Goal: Information Seeking & Learning: Learn about a topic

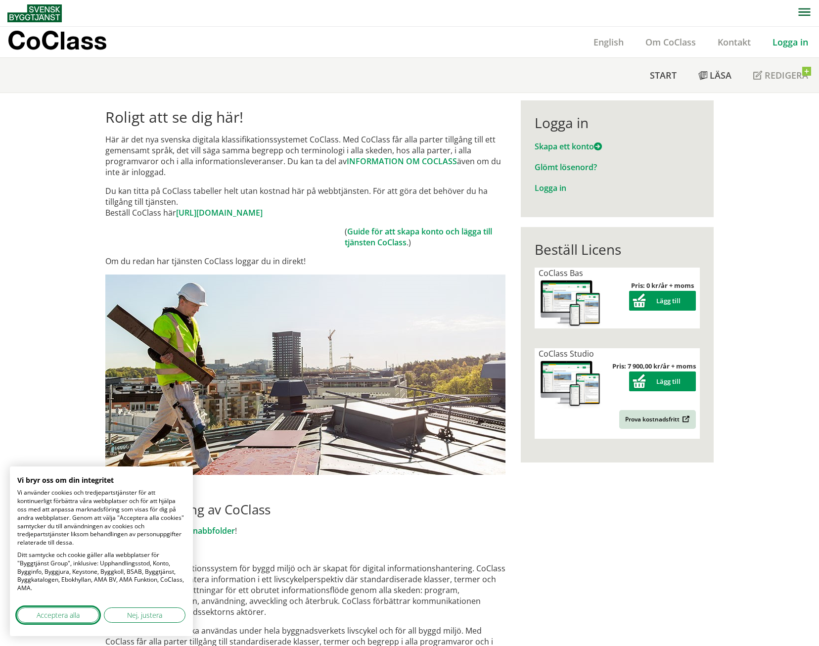
click at [44, 613] on span "Acceptera alla" at bounding box center [58, 614] width 43 height 10
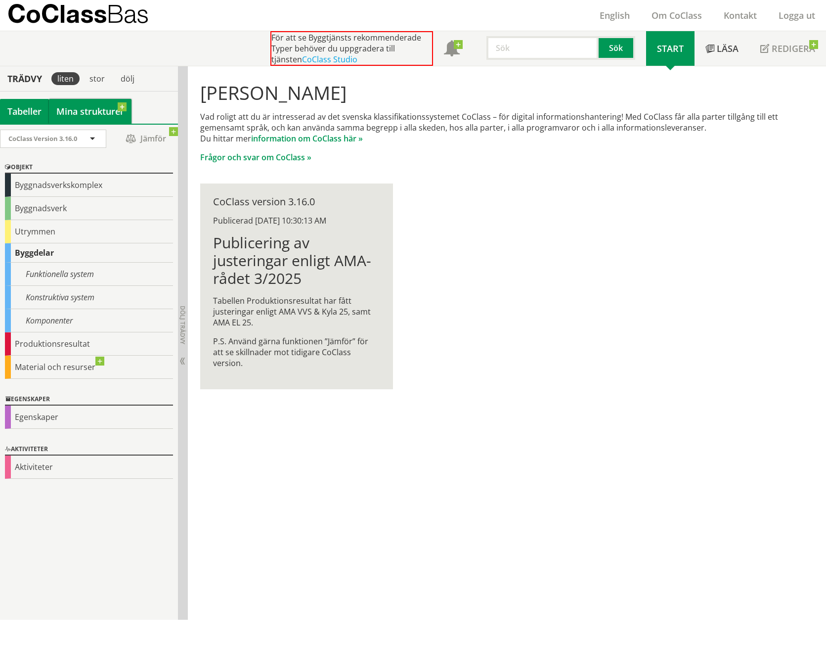
click at [81, 114] on link "Mina strukturer" at bounding box center [90, 111] width 83 height 25
click at [71, 109] on link "Mina strukturer" at bounding box center [90, 111] width 83 height 25
click at [96, 115] on link "Mina strukturer" at bounding box center [90, 111] width 83 height 25
click at [94, 76] on div "stor" at bounding box center [97, 78] width 27 height 13
click at [598, 467] on div "[PERSON_NAME] Vad roligt att du är intresserad av det svenska klassifikationssy…" at bounding box center [507, 342] width 638 height 553
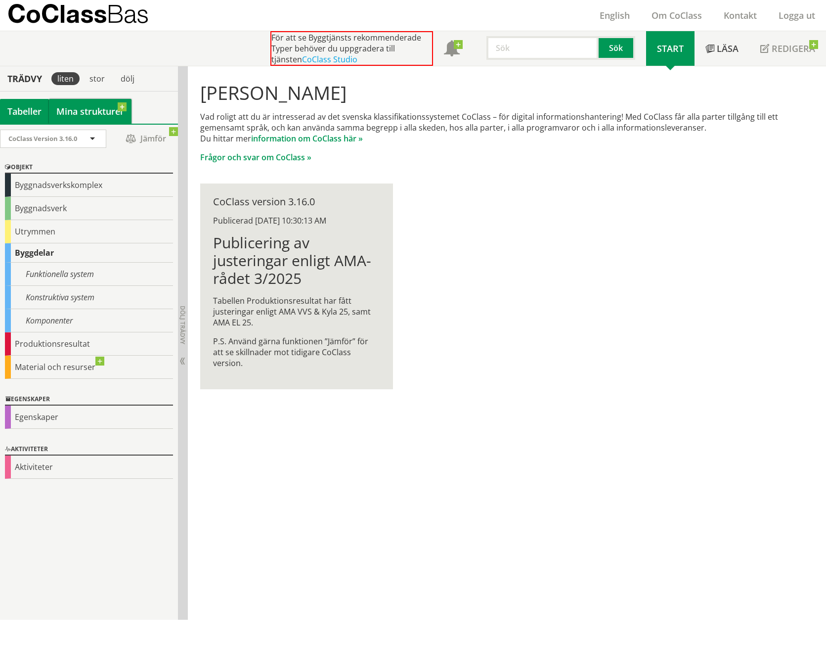
click at [66, 114] on link "Mina strukturer" at bounding box center [90, 111] width 83 height 25
click at [634, 268] on div "[PERSON_NAME] Vad roligt att du är intresserad av det svenska klassifikationssy…" at bounding box center [504, 235] width 633 height 339
click at [20, 110] on div "Tabeller" at bounding box center [24, 111] width 49 height 25
click at [26, 185] on div "Byggnadsverkskomplex" at bounding box center [89, 185] width 168 height 23
click at [182, 361] on span "Dölj trädvy Visa trädvy" at bounding box center [182, 361] width 8 height 8
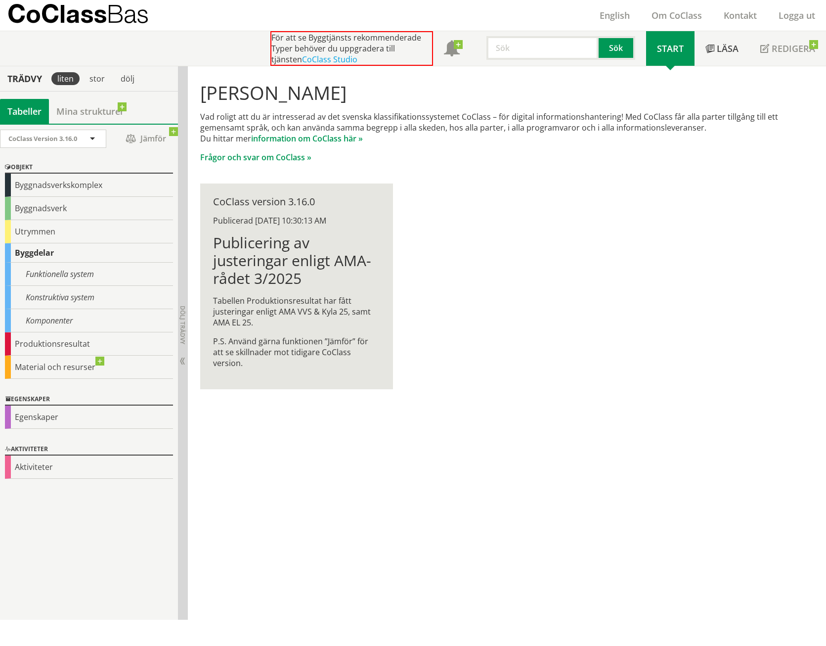
click at [541, 305] on div "[PERSON_NAME] Vad roligt att du är intresserad av det svenska klassifikationssy…" at bounding box center [504, 235] width 633 height 339
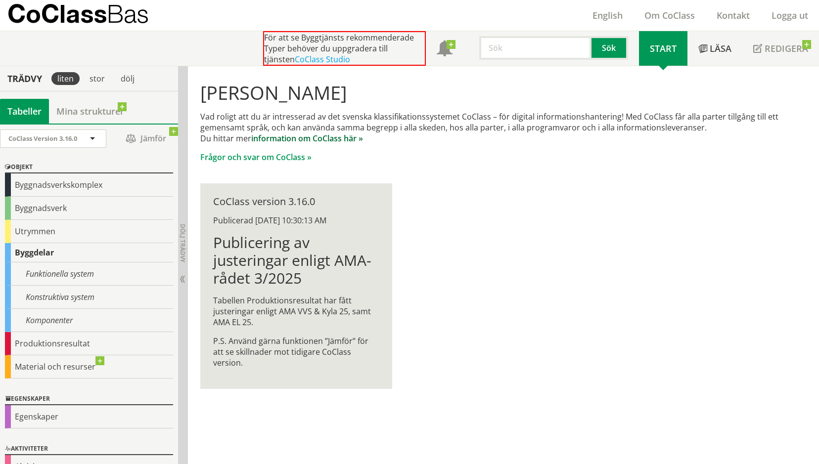
click at [288, 137] on link "information om CoClass här »" at bounding box center [307, 138] width 112 height 11
click at [529, 187] on div "[PERSON_NAME] Vad roligt att du är intresserad av det svenska klassifikationssy…" at bounding box center [503, 235] width 631 height 339
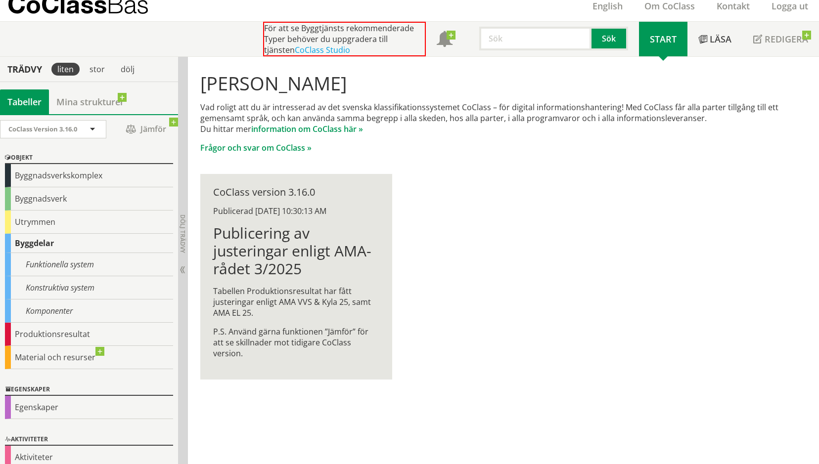
scroll to position [22, 0]
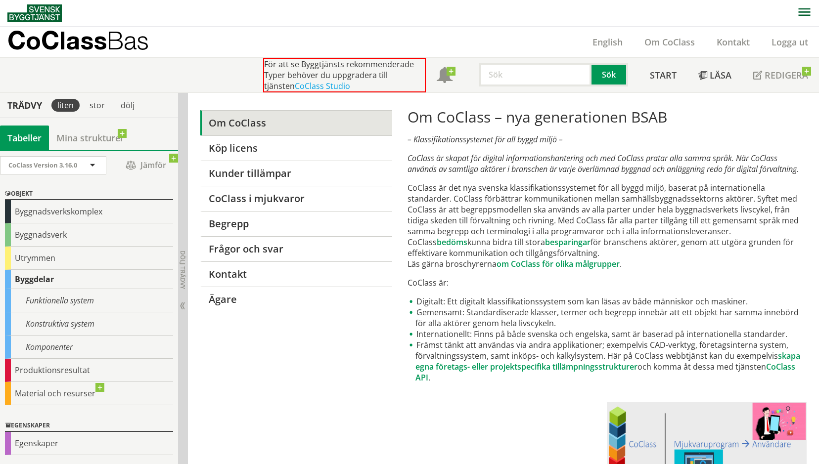
click at [79, 10] on nav at bounding box center [412, 13] width 811 height 26
click at [503, 77] on input "text" at bounding box center [535, 75] width 112 height 24
paste input "ABAUTB"
type input "ABAUTB"
click at [607, 74] on button "Sök" at bounding box center [609, 75] width 37 height 24
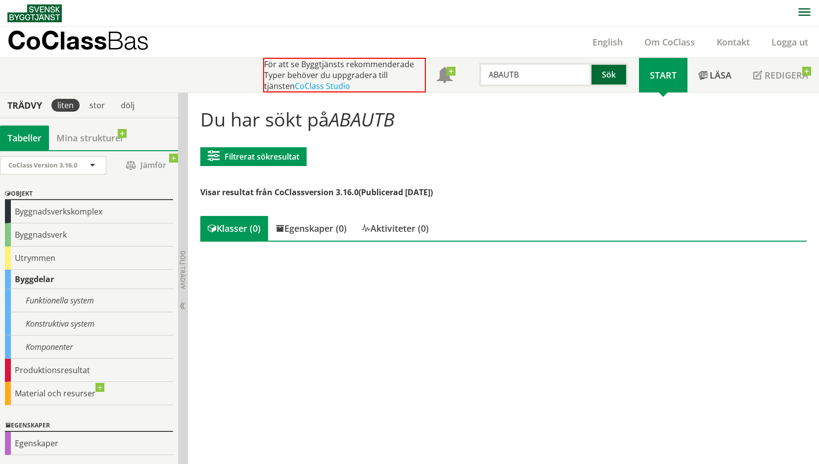
click at [600, 71] on button "Sök" at bounding box center [609, 75] width 37 height 24
click at [71, 136] on link "Mina strukturer" at bounding box center [90, 138] width 83 height 25
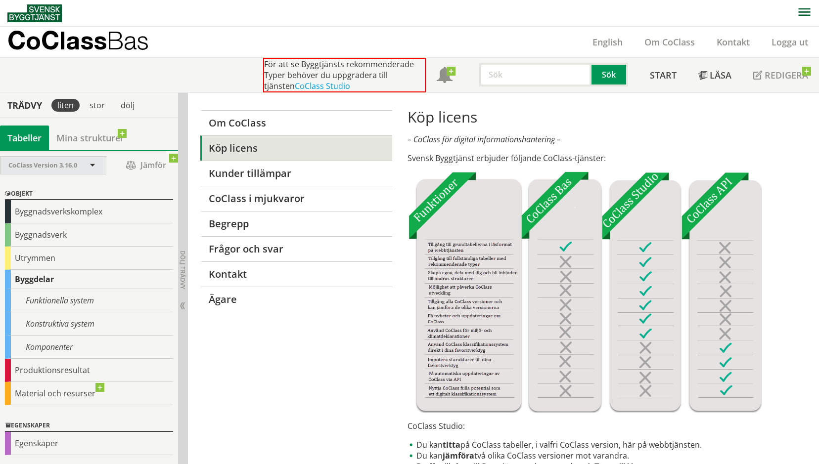
click at [96, 164] on span at bounding box center [92, 166] width 9 height 9
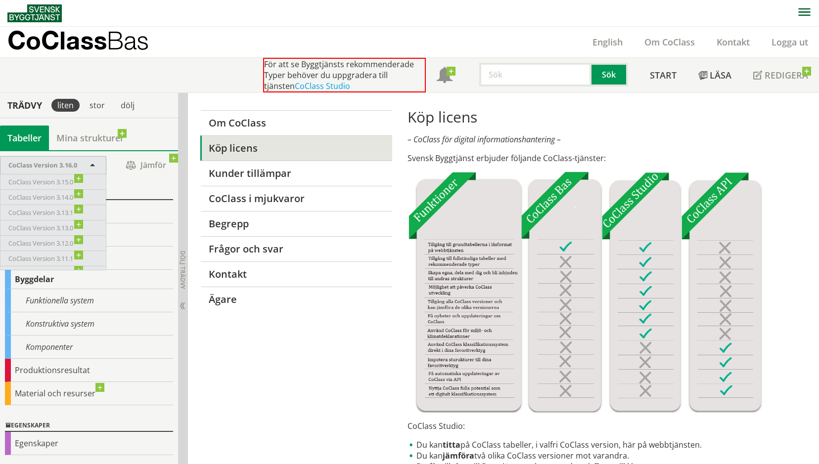
click at [94, 163] on span at bounding box center [92, 166] width 9 height 9
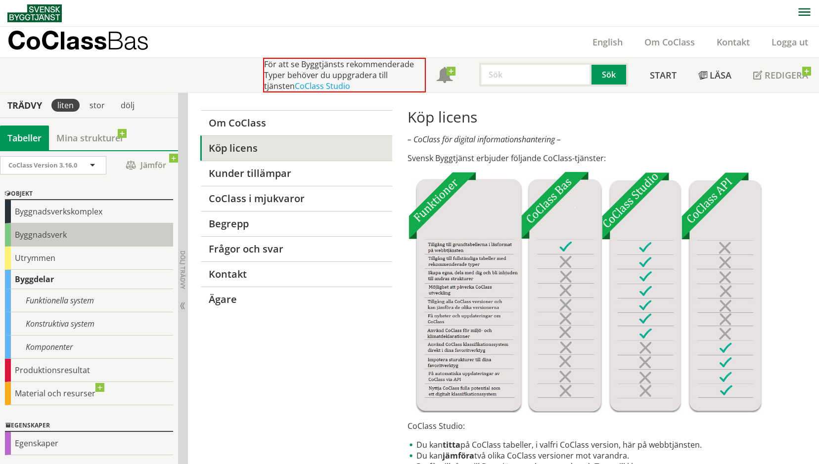
scroll to position [48, 0]
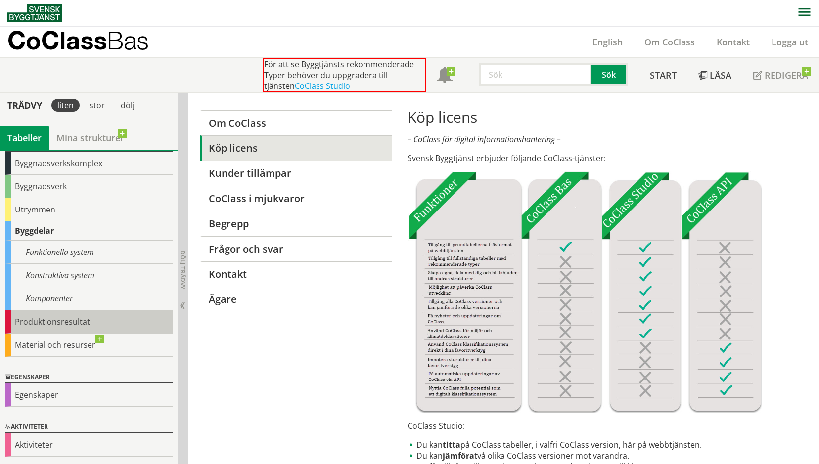
click at [28, 324] on div "Produktionsresultat" at bounding box center [89, 321] width 168 height 23
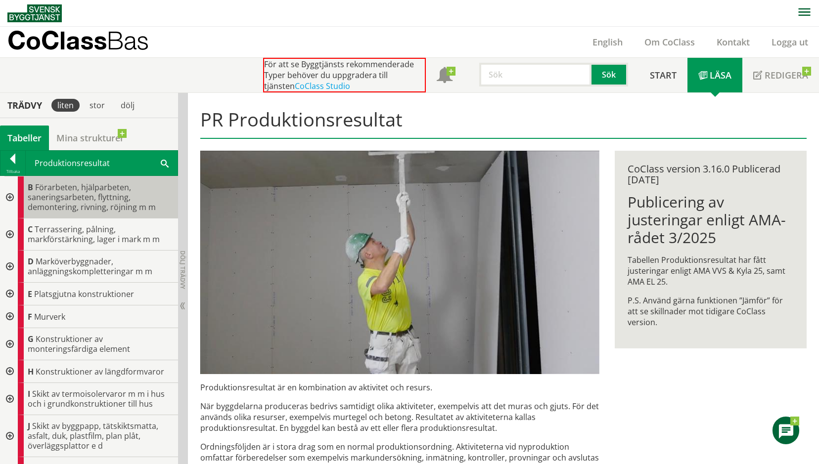
click at [45, 202] on span "Förarbeten, hjälparbeten, saneringsarbeten, flyttning, demontering, rivning, rö…" at bounding box center [92, 197] width 128 height 31
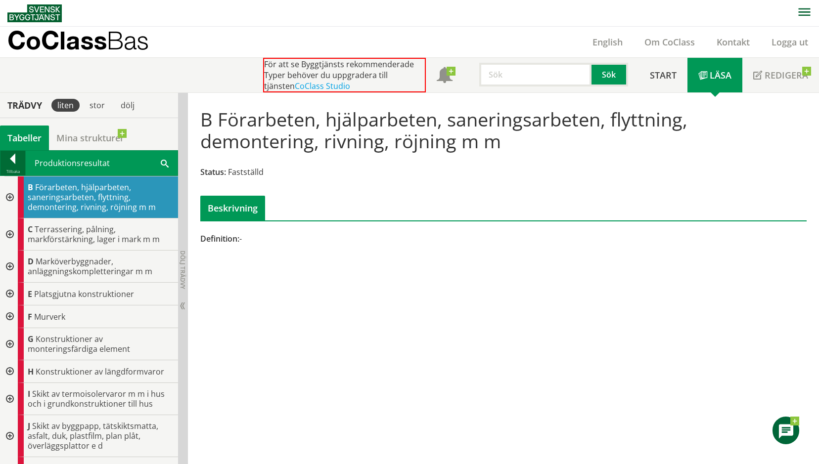
click at [14, 156] on div at bounding box center [12, 161] width 25 height 14
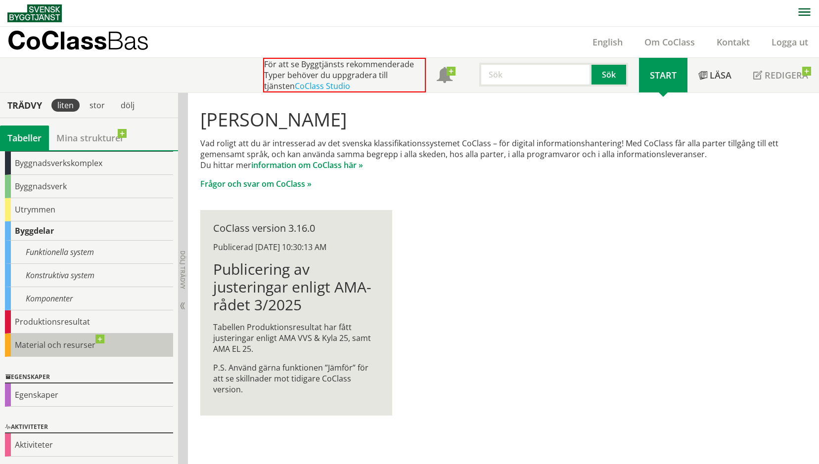
click at [38, 346] on div "Material och resurser" at bounding box center [89, 345] width 168 height 23
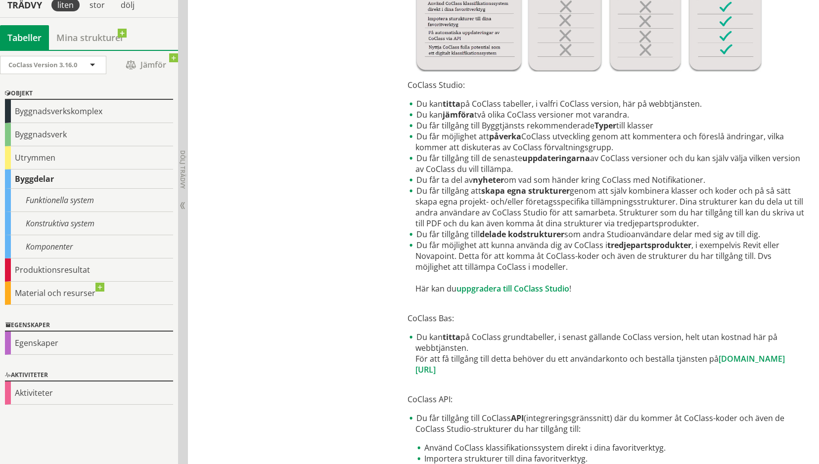
scroll to position [346, 0]
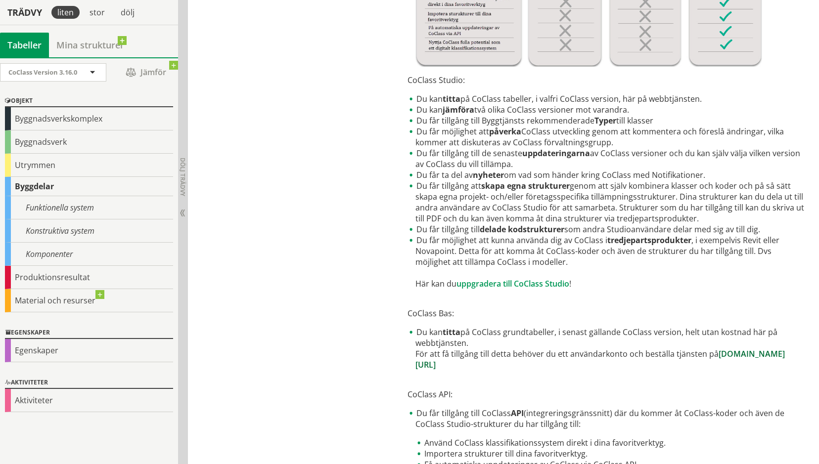
click at [457, 365] on link "www.byggtjanst.se/tjanster/coclass" at bounding box center [599, 359] width 369 height 22
